Goal: Check status: Check status

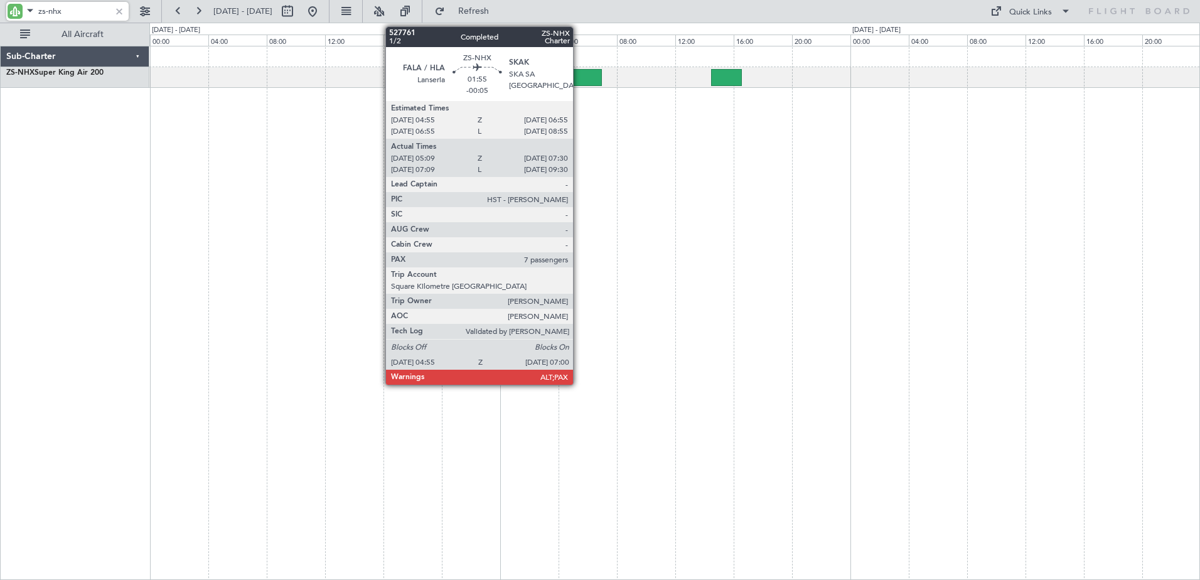
click at [589, 75] on div at bounding box center [586, 77] width 31 height 17
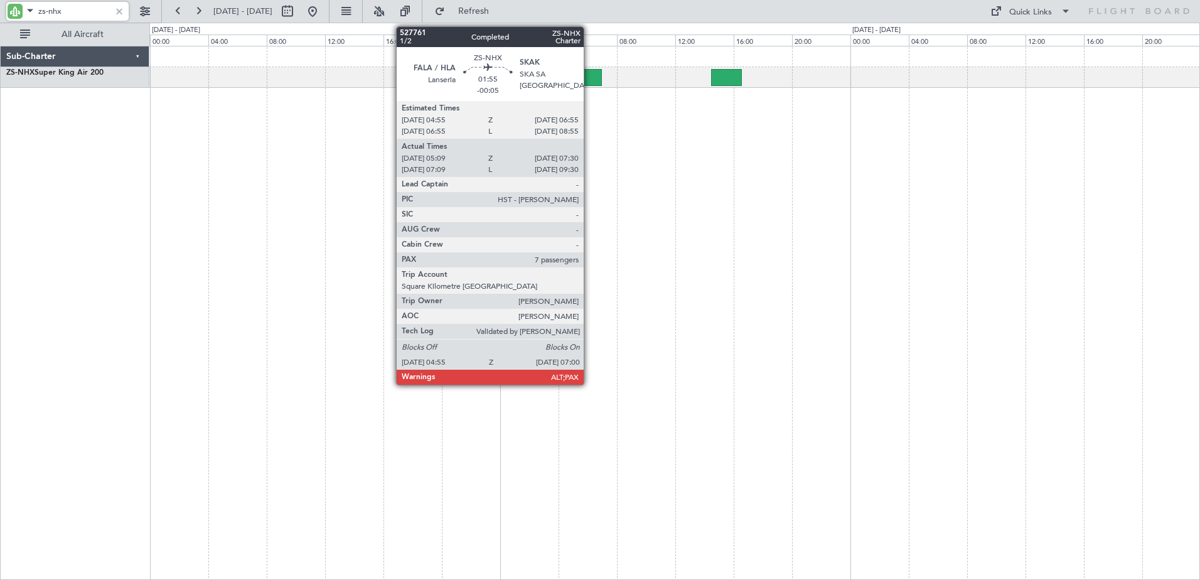
click at [589, 75] on div at bounding box center [586, 77] width 31 height 17
type input "zs-nhx"
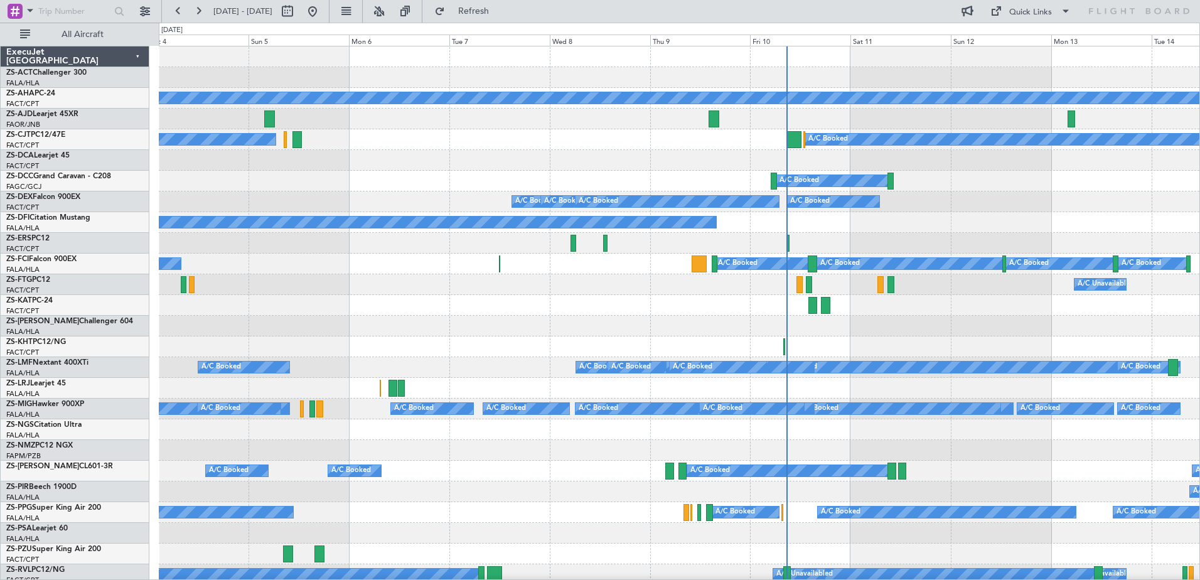
scroll to position [126, 0]
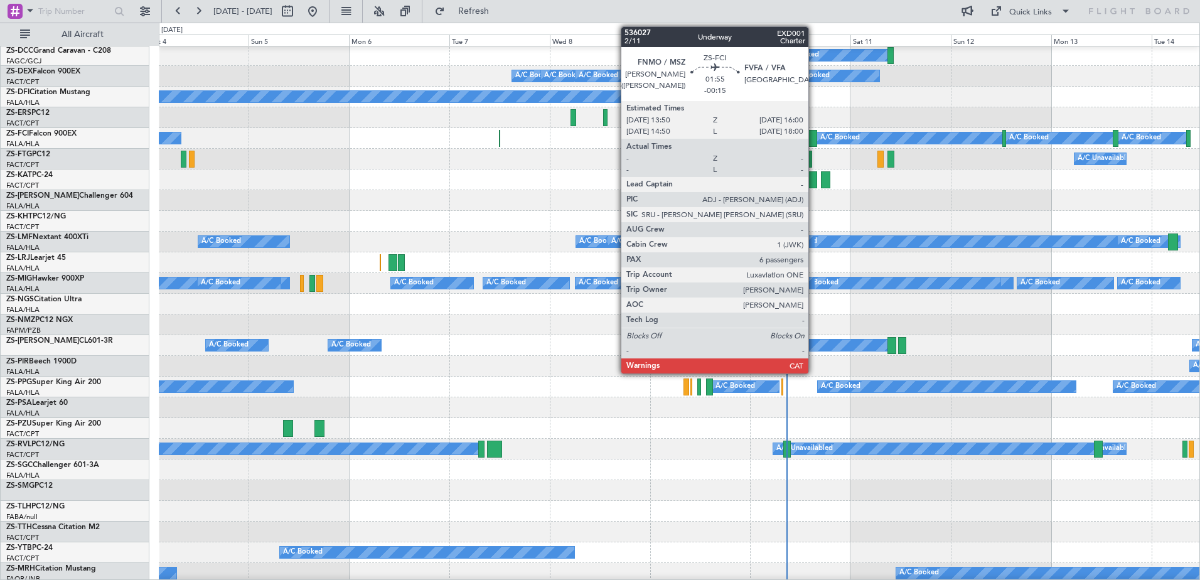
click at [814, 142] on div at bounding box center [812, 138] width 9 height 17
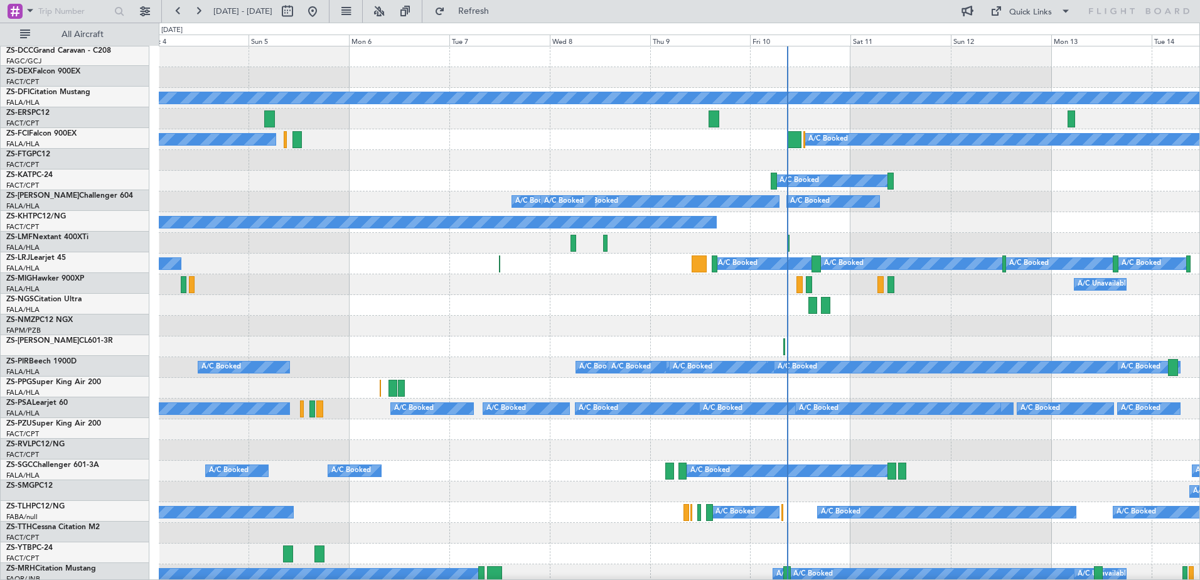
scroll to position [0, 0]
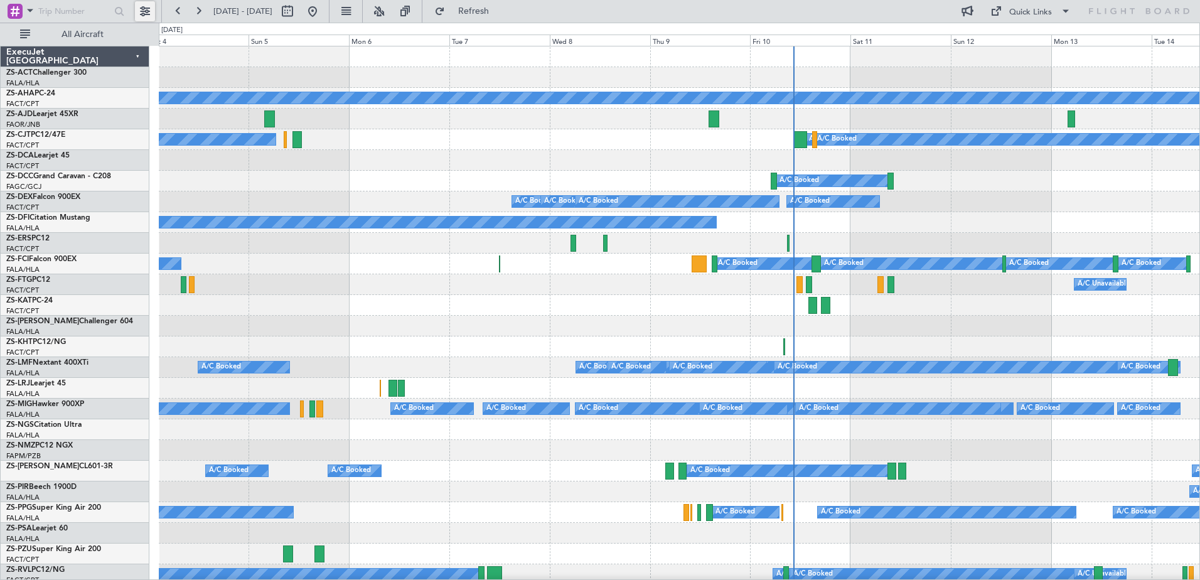
click at [153, 13] on button at bounding box center [145, 11] width 20 height 20
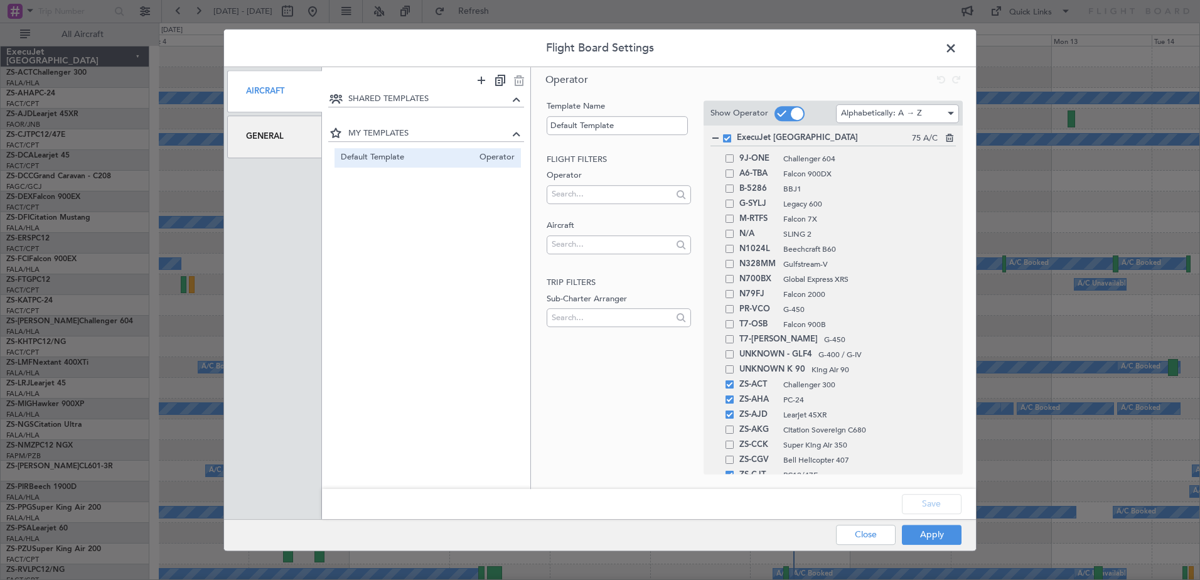
click at [297, 149] on div "General" at bounding box center [274, 137] width 95 height 42
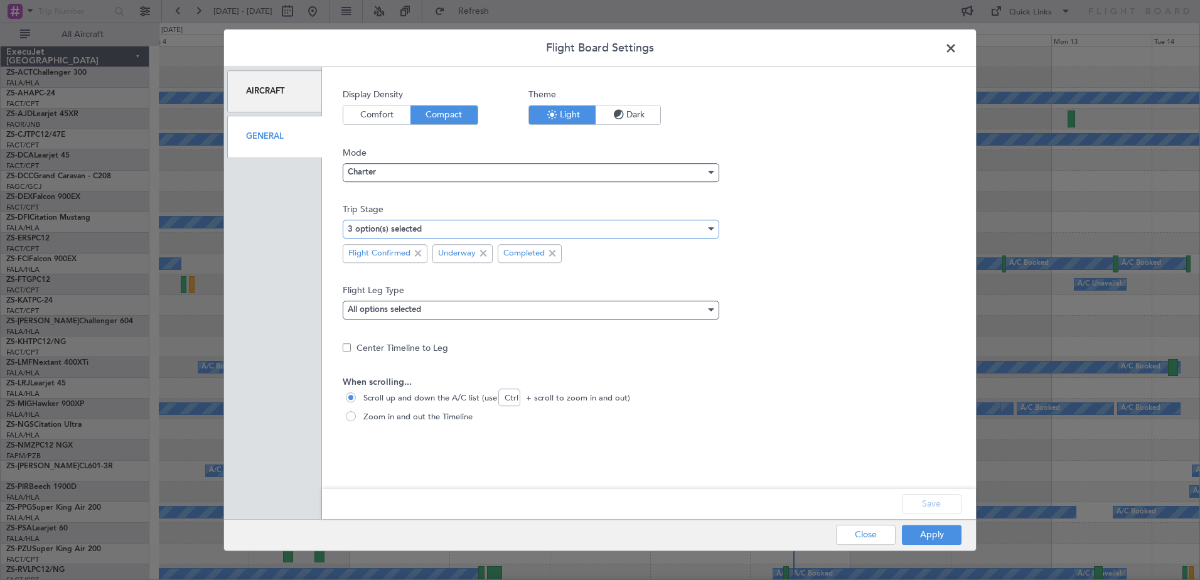
click at [452, 225] on div "3 option(s) selected" at bounding box center [527, 229] width 358 height 19
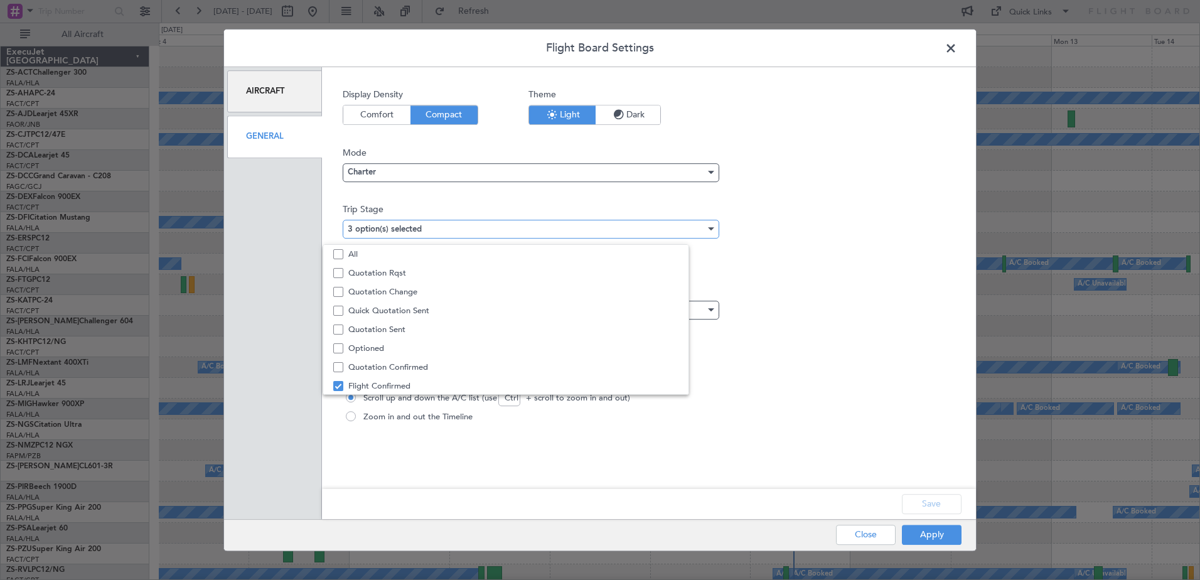
scroll to position [39, 0]
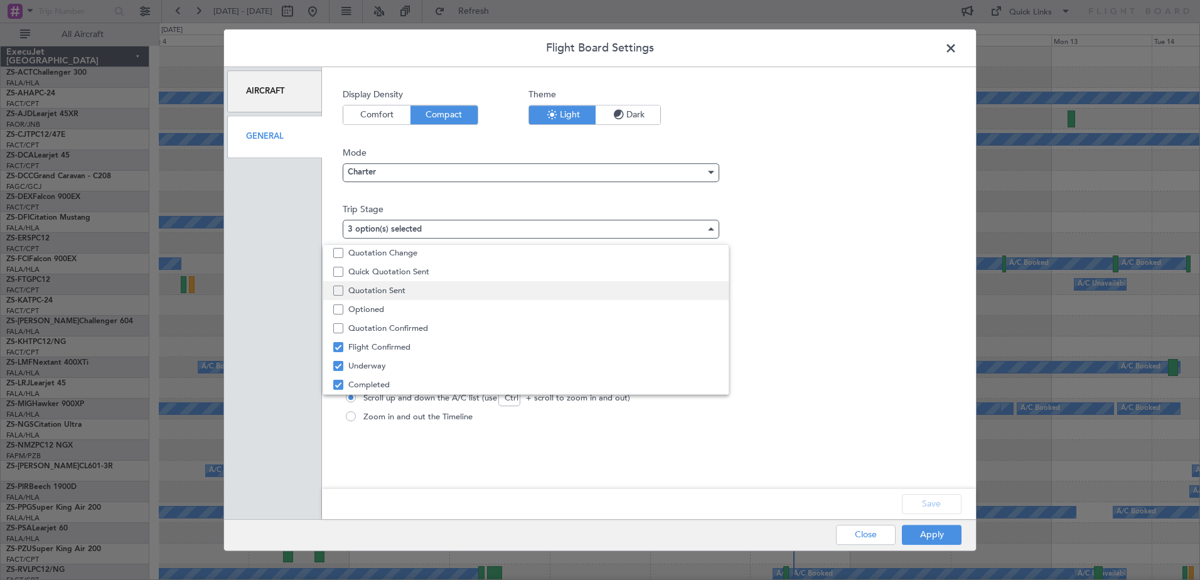
click at [416, 291] on span "Quotation Sent" at bounding box center [533, 290] width 370 height 19
click at [950, 506] on div at bounding box center [600, 290] width 1200 height 580
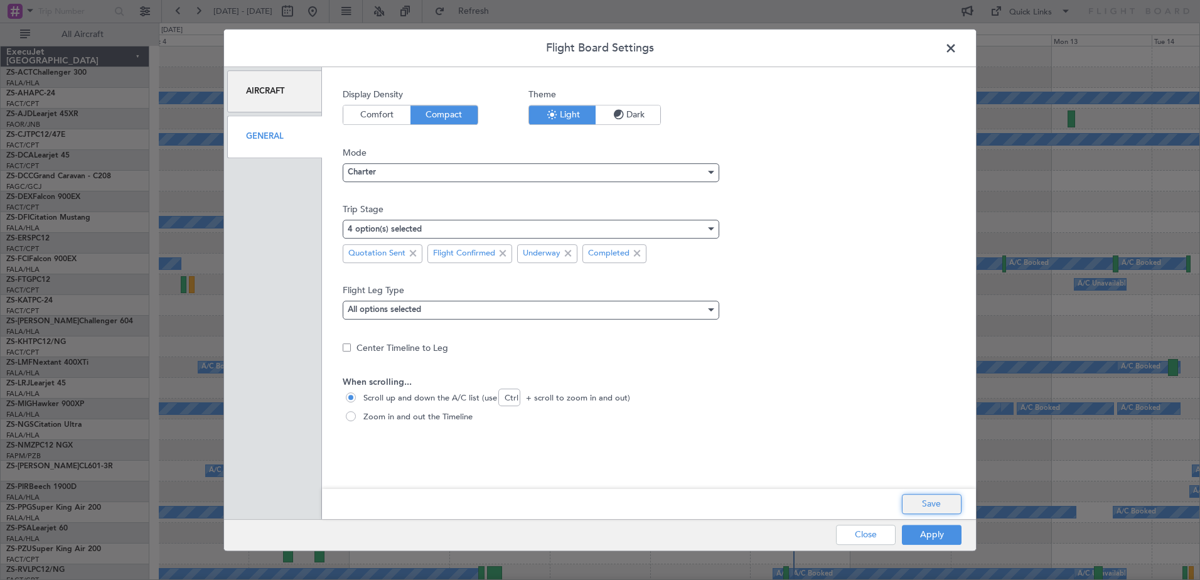
click at [943, 506] on button "Save" at bounding box center [932, 504] width 60 height 20
click at [935, 537] on button "Apply" at bounding box center [932, 535] width 60 height 20
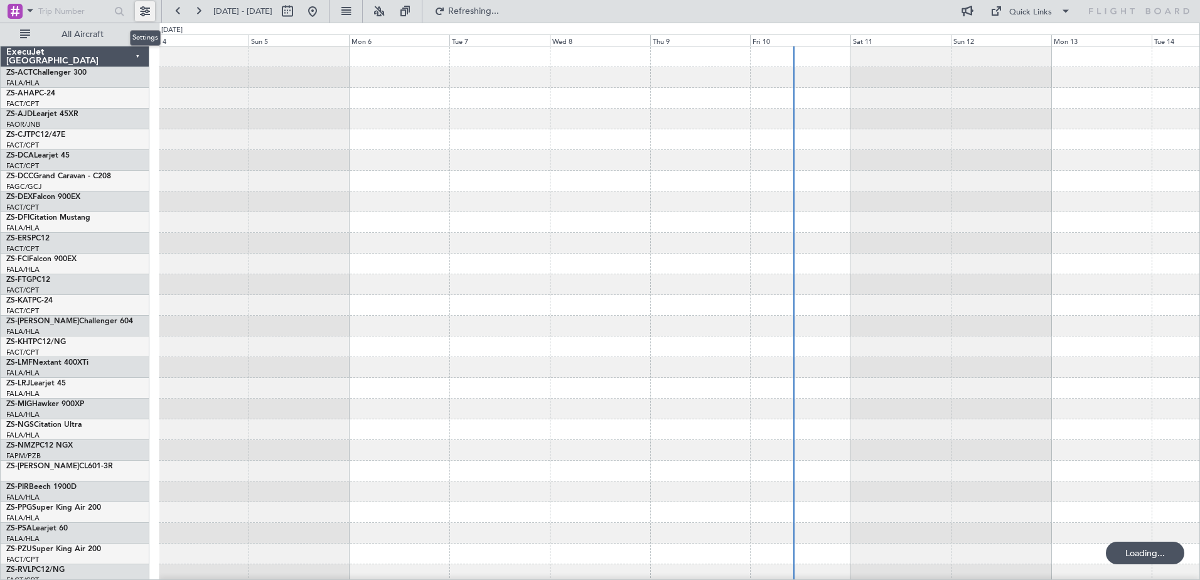
click at [145, 15] on button at bounding box center [145, 11] width 20 height 20
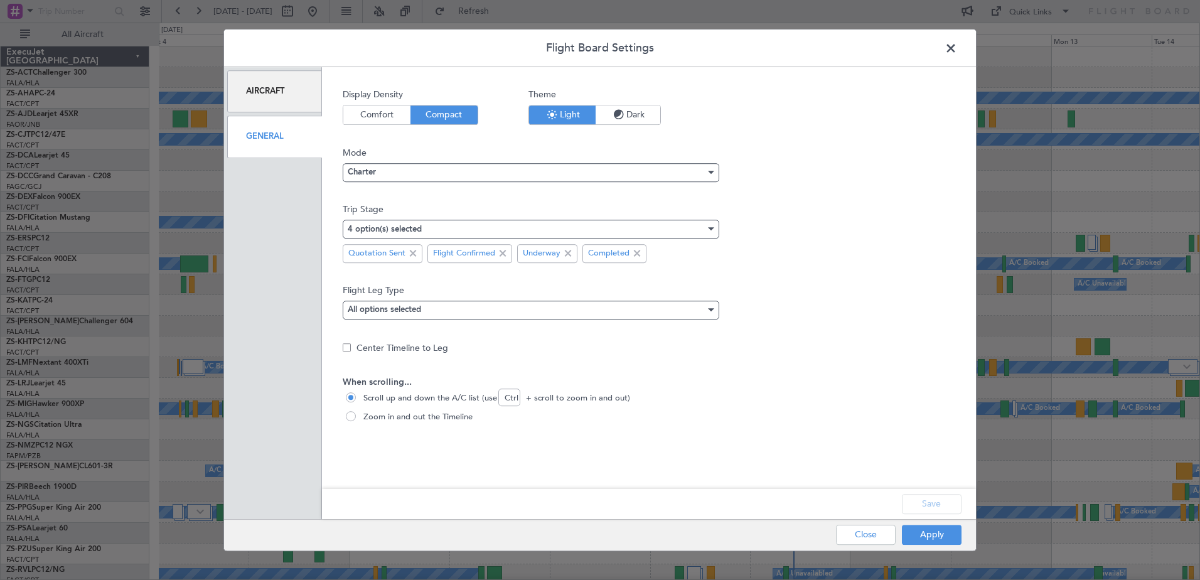
click at [957, 51] on span at bounding box center [957, 51] width 0 height 25
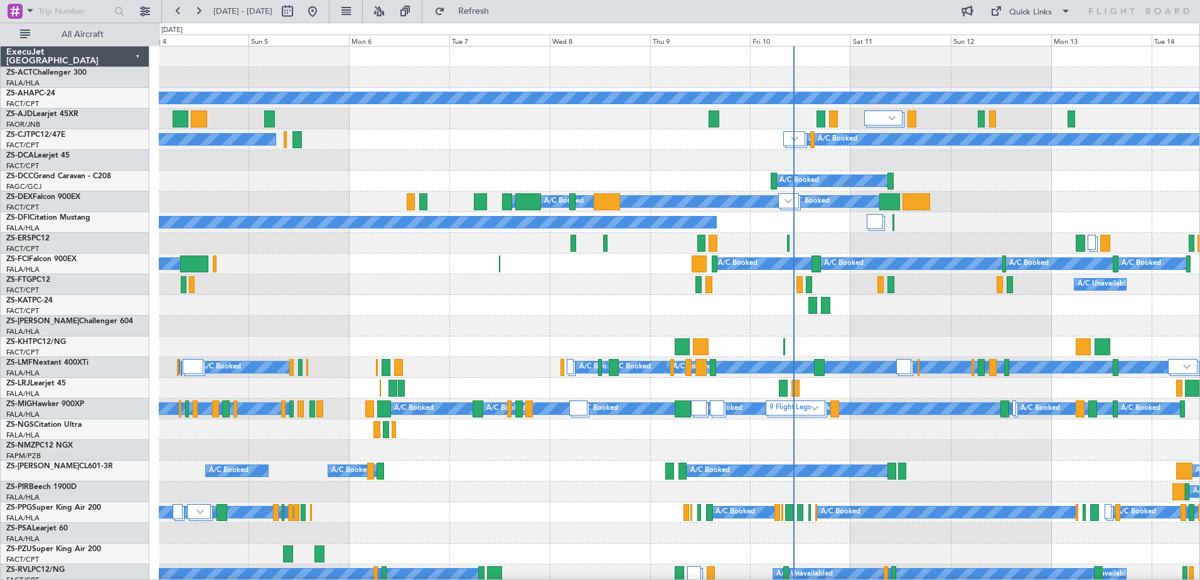
click at [323, 12] on div at bounding box center [299, 11] width 45 height 20
click at [298, 12] on button at bounding box center [287, 11] width 20 height 20
select select "10"
select select "2025"
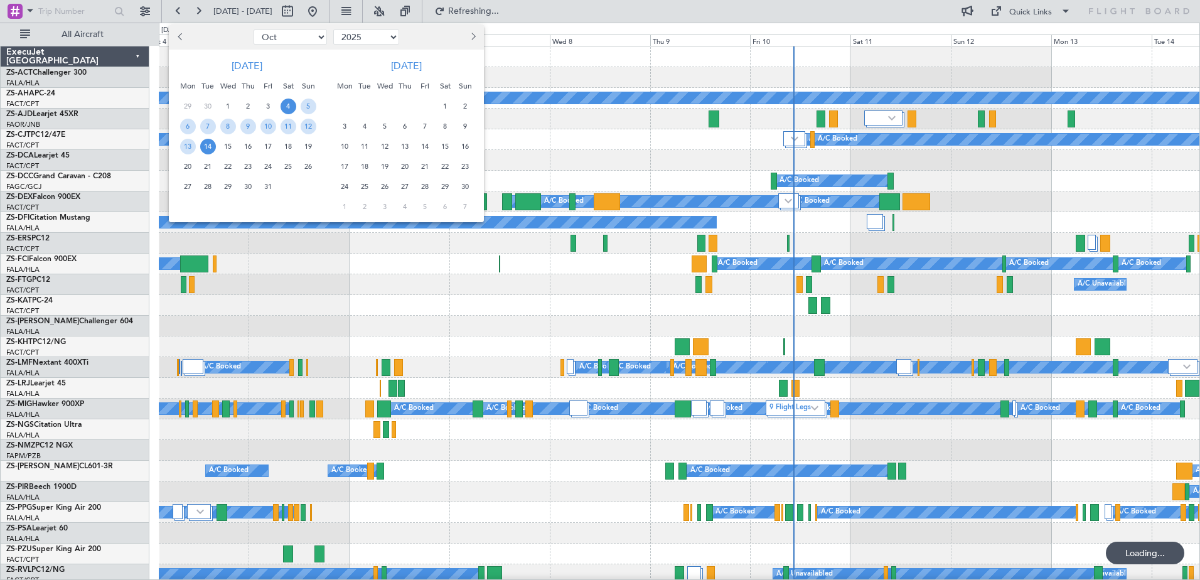
click at [300, 127] on div "12" at bounding box center [308, 126] width 20 height 20
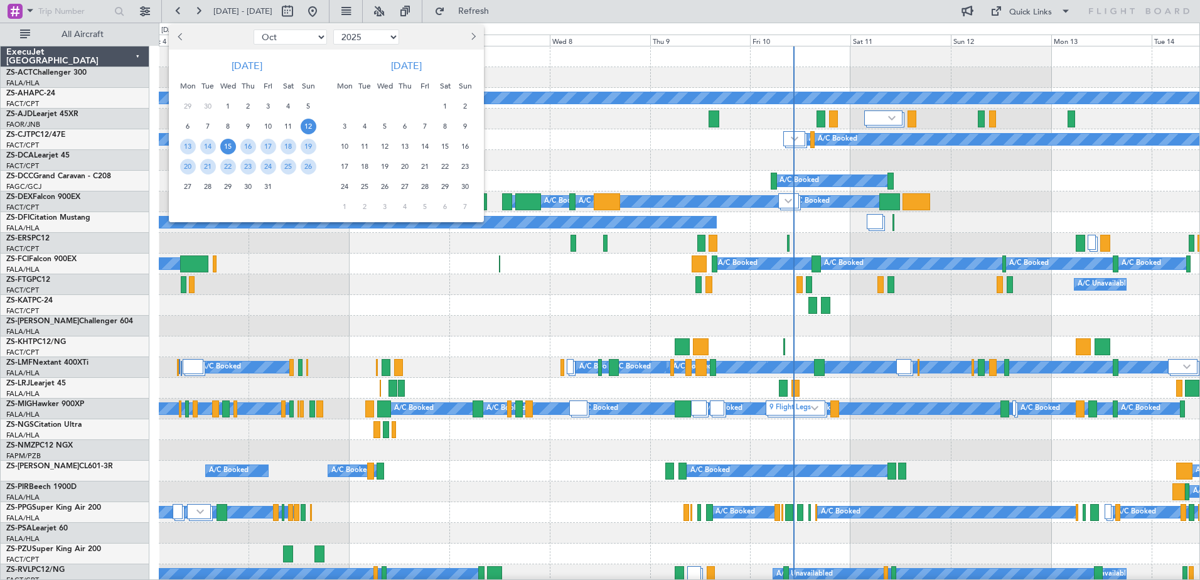
click at [224, 146] on span "15" at bounding box center [228, 147] width 16 height 16
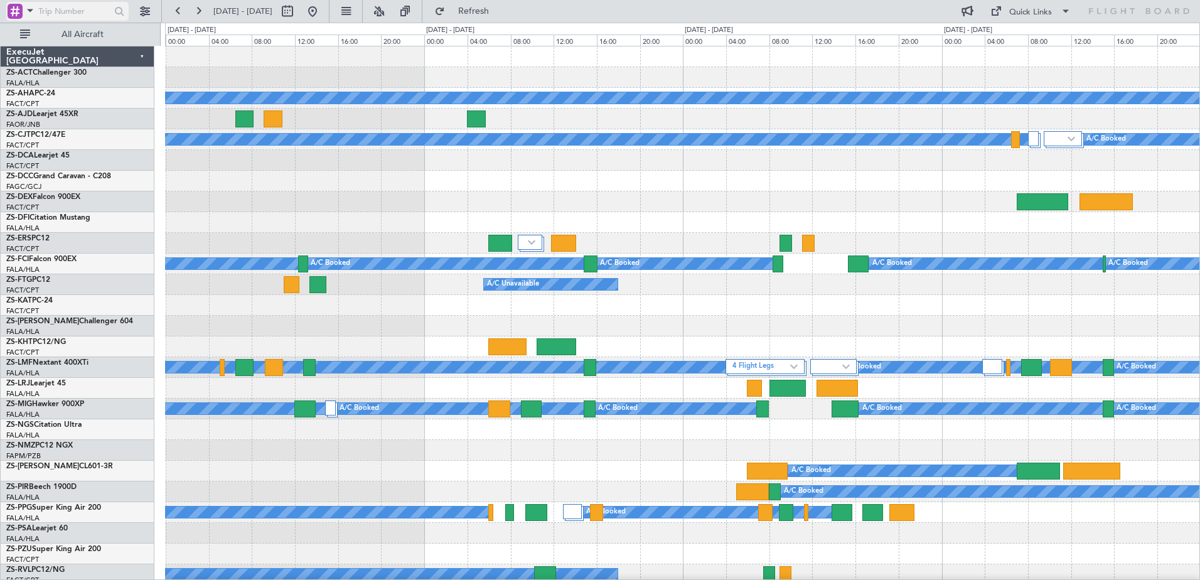
click at [22, 11] on div at bounding box center [15, 11] width 15 height 15
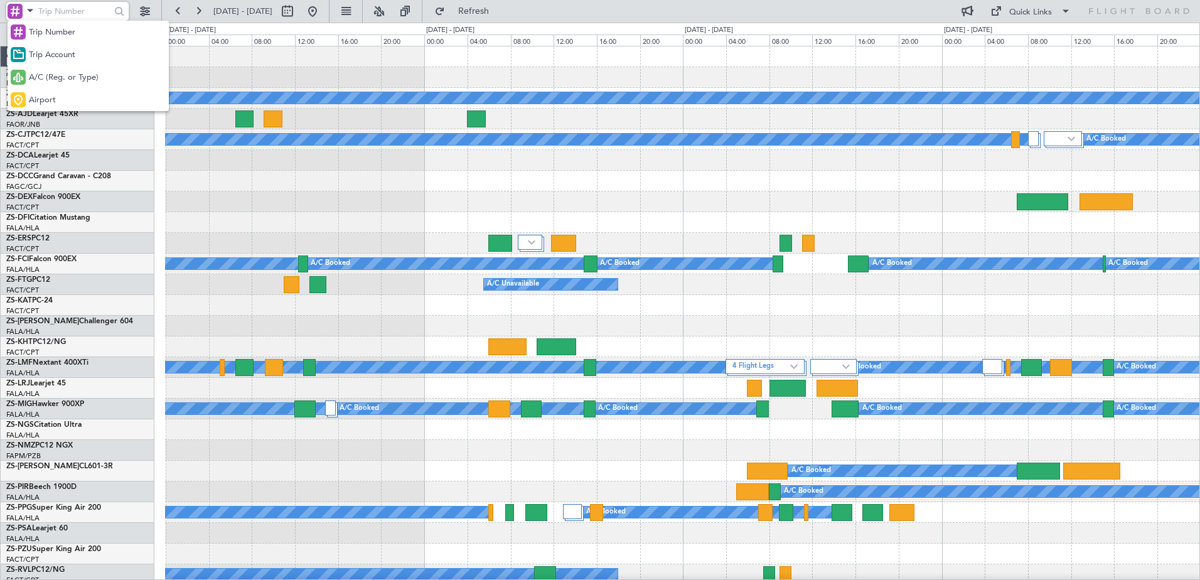
drag, startPoint x: 56, startPoint y: 79, endPoint x: 65, endPoint y: 73, distance: 11.3
click at [62, 75] on span "A/C (Reg. or Type)" at bounding box center [64, 78] width 70 height 13
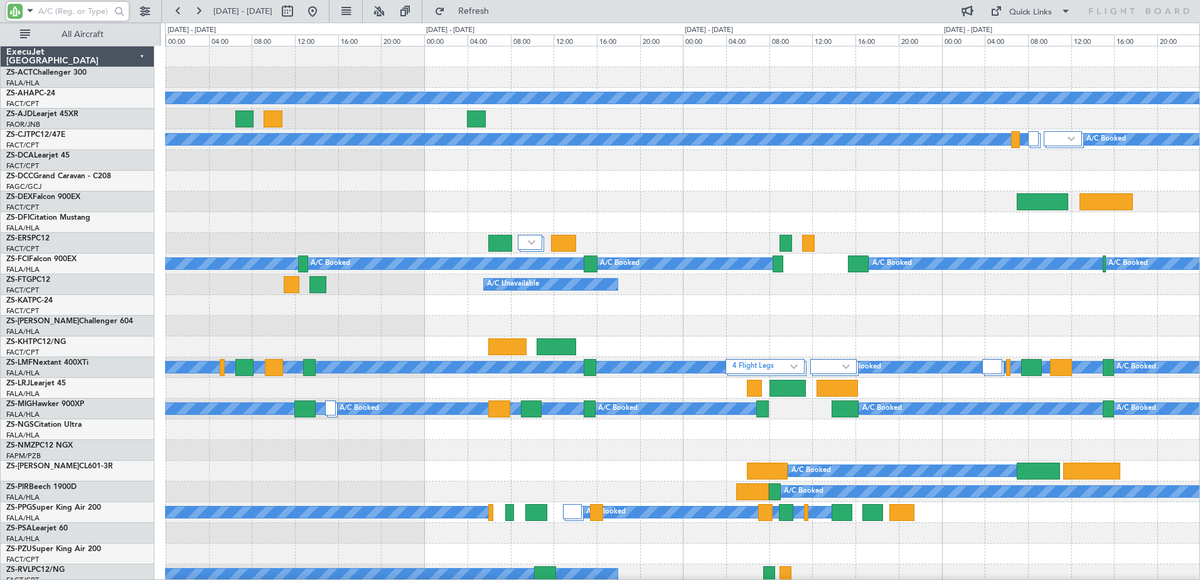
drag, startPoint x: 65, startPoint y: 73, endPoint x: 59, endPoint y: 14, distance: 59.3
click at [59, 14] on input "text" at bounding box center [74, 11] width 72 height 19
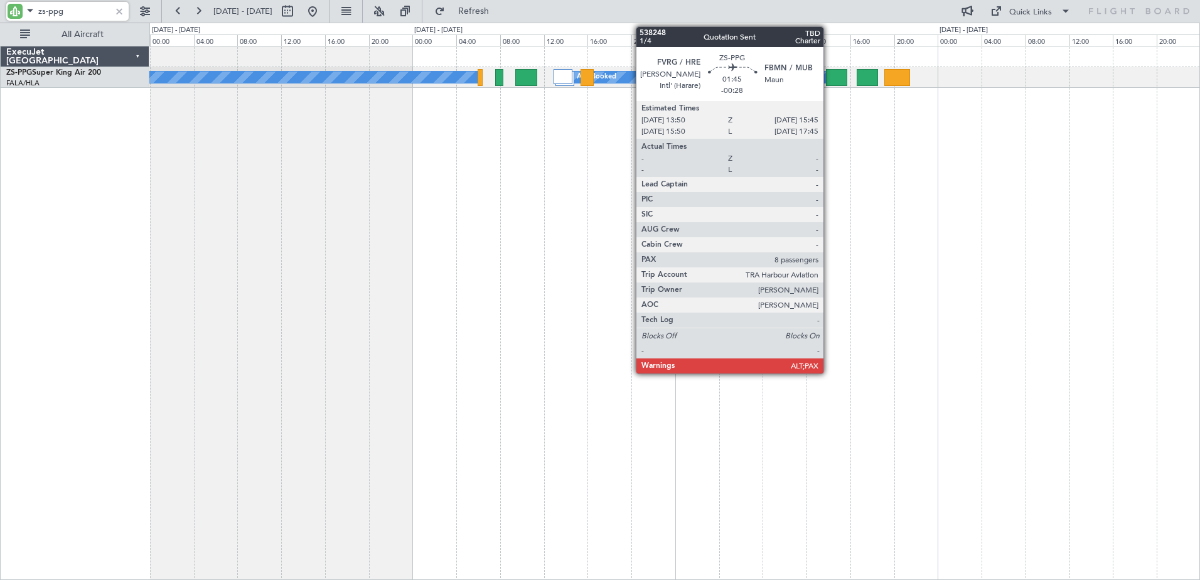
click at [829, 83] on div at bounding box center [836, 77] width 21 height 17
type input "zs-ppg"
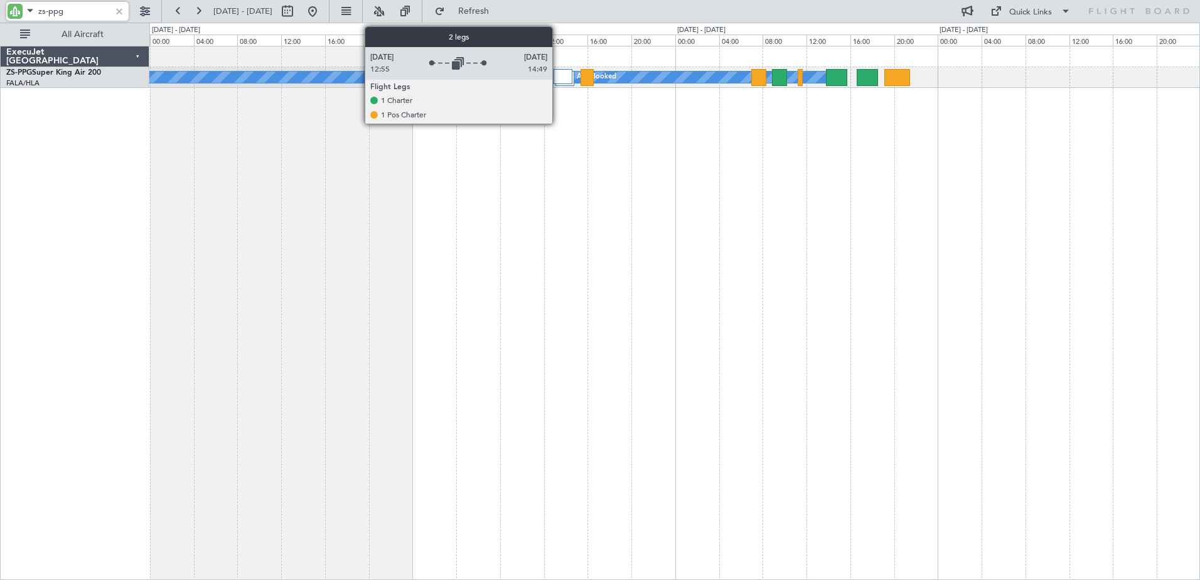
click at [558, 72] on div at bounding box center [563, 76] width 19 height 15
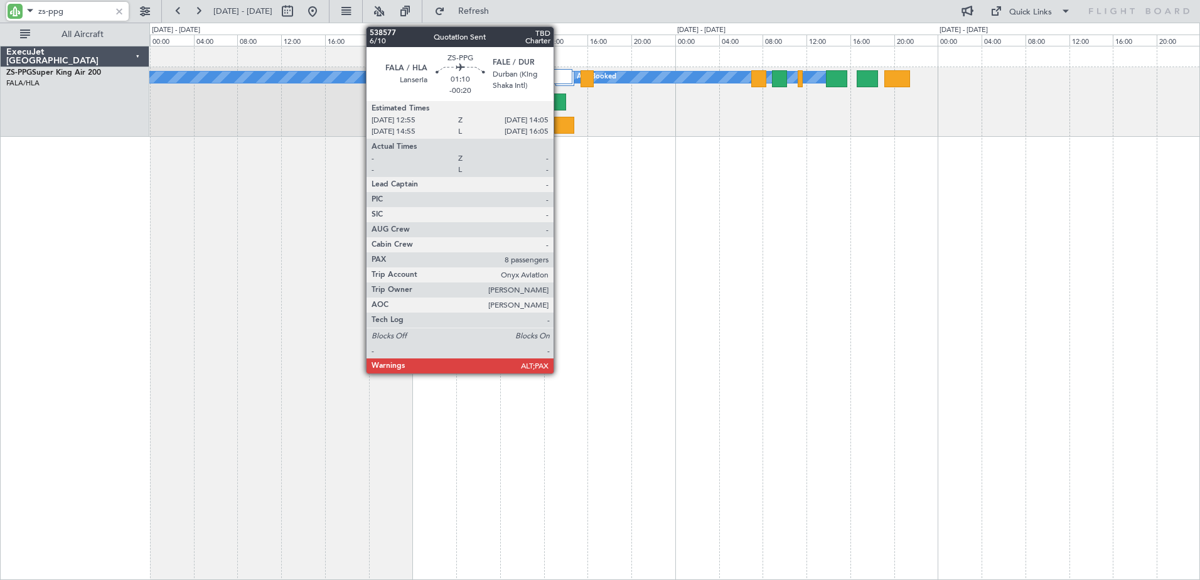
click at [559, 104] on div at bounding box center [560, 102] width 13 height 17
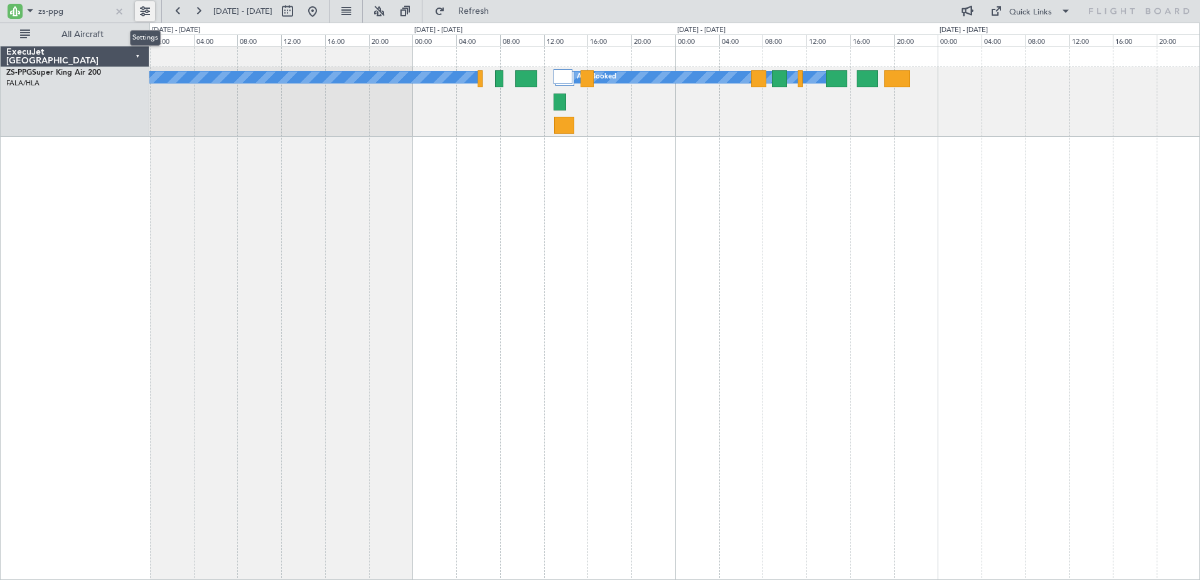
click at [147, 14] on button at bounding box center [145, 11] width 20 height 20
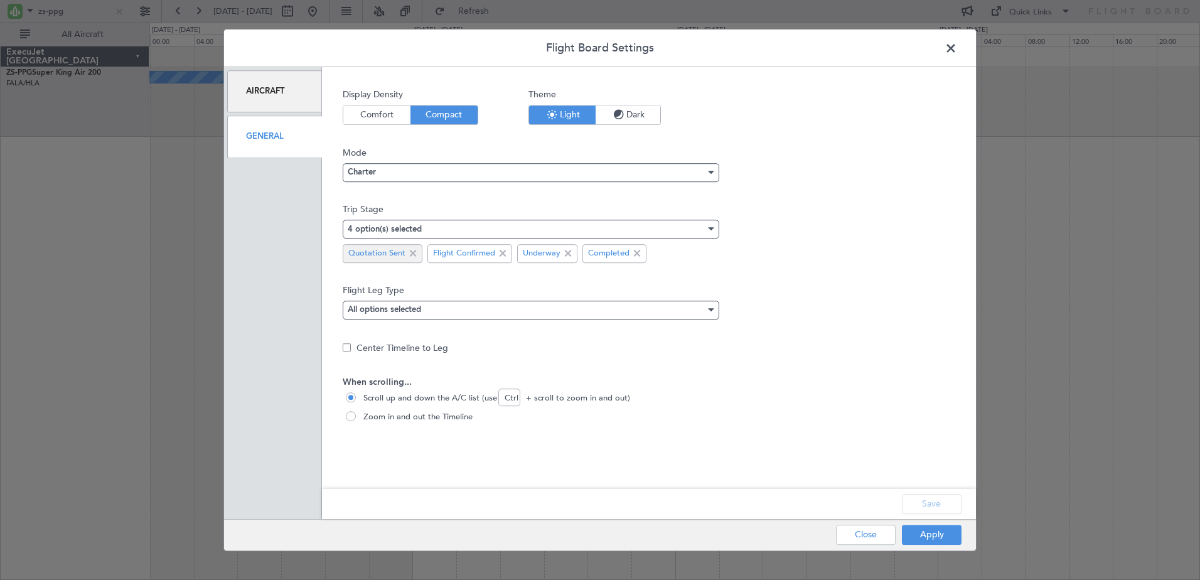
click at [414, 254] on span at bounding box center [413, 253] width 15 height 15
click at [933, 506] on button "Save" at bounding box center [932, 504] width 60 height 20
click at [928, 535] on button "Apply" at bounding box center [932, 535] width 60 height 20
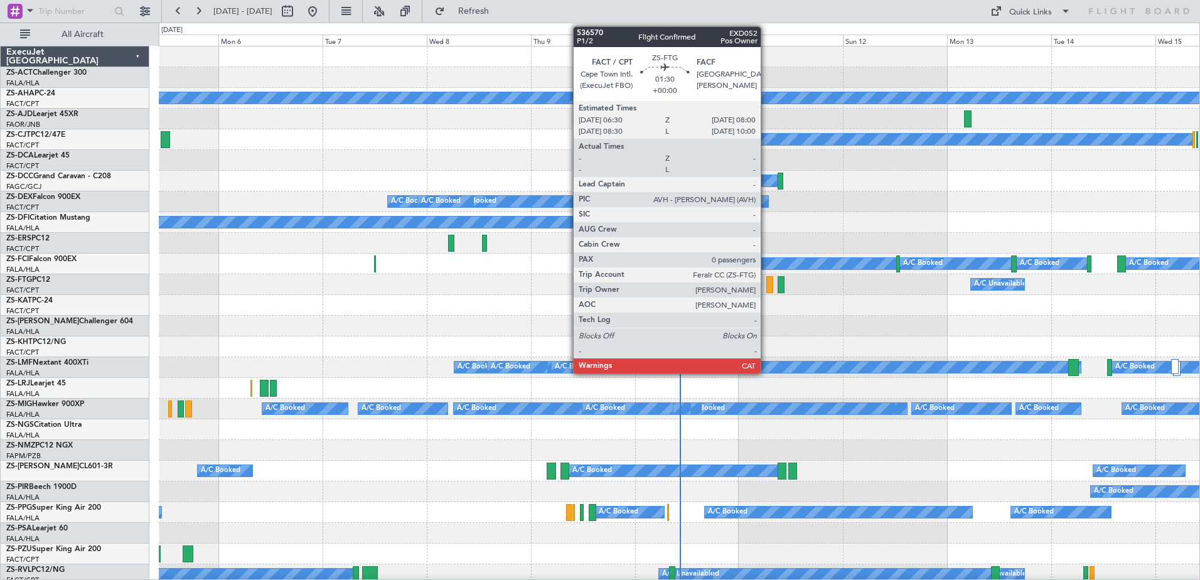
click at [767, 286] on div at bounding box center [770, 284] width 7 height 17
